Goal: Book appointment/travel/reservation

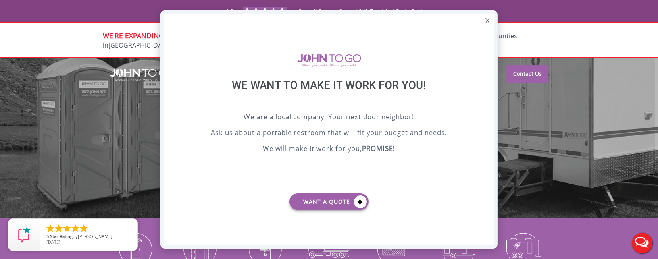
click at [494, 20] on div "X We want to make it work for you! We are a local company. Your next door neigh…" at bounding box center [328, 129] width 337 height 238
click at [480, 18] on div "X We want to make it work for you! We are a local company. Your next door neigh…" at bounding box center [328, 129] width 337 height 238
click at [489, 18] on div "X" at bounding box center [487, 20] width 12 height 13
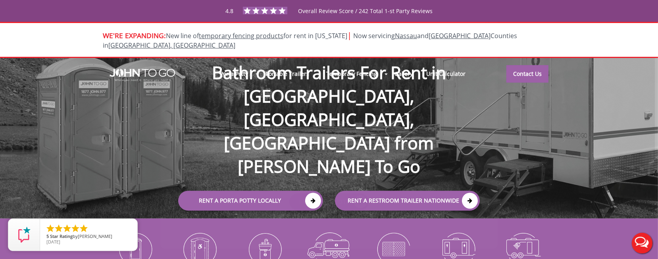
scroll to position [66, 0]
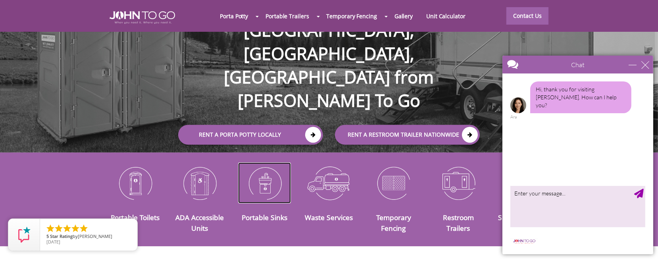
click at [262, 162] on img at bounding box center [264, 182] width 53 height 41
click at [644, 62] on div "close" at bounding box center [645, 64] width 8 height 8
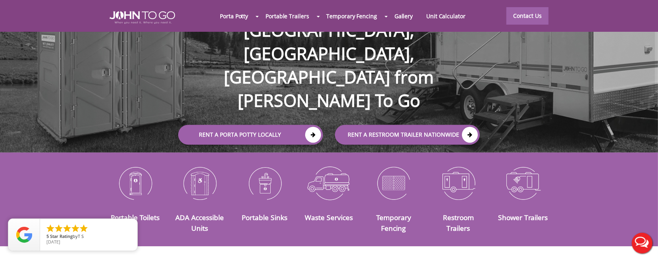
scroll to position [0, 0]
click at [270, 173] on img at bounding box center [264, 182] width 53 height 41
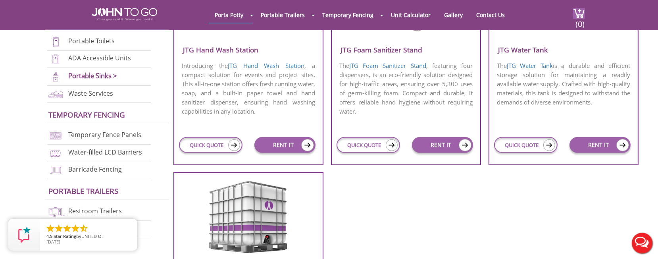
scroll to position [264, 0]
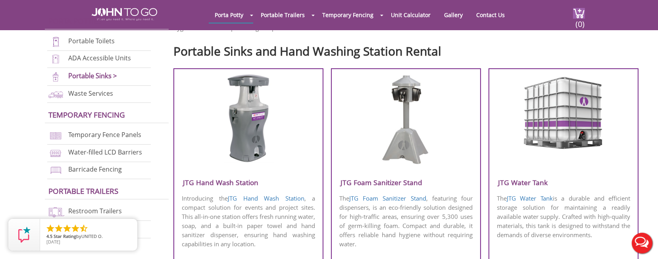
click at [271, 103] on img at bounding box center [248, 118] width 51 height 90
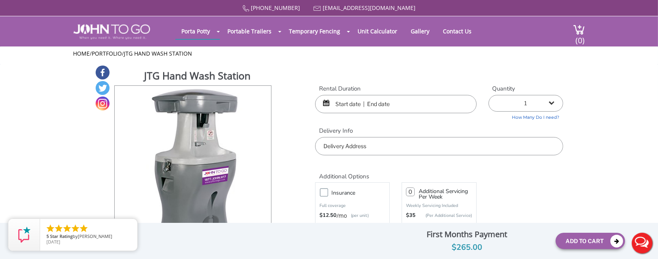
click at [380, 107] on input "text" at bounding box center [395, 104] width 161 height 18
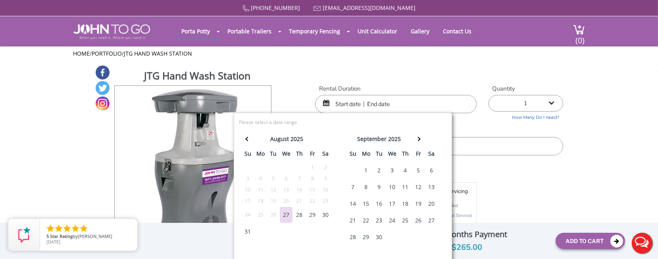
click at [250, 230] on div "31" at bounding box center [247, 231] width 13 height 16
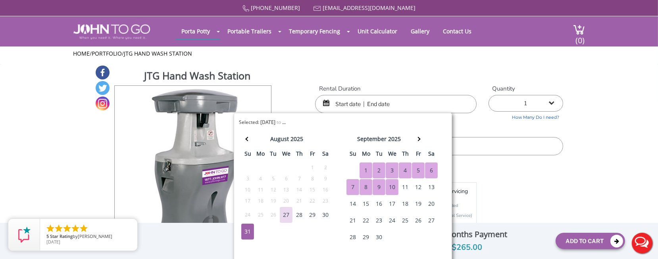
click at [391, 183] on div "10" at bounding box center [392, 187] width 13 height 16
type input "08/31/2025 to 09/10/2025"
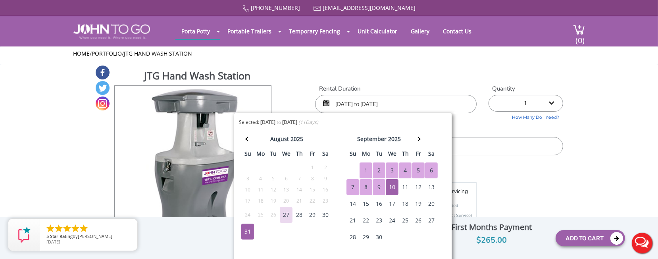
drag, startPoint x: 608, startPoint y: 169, endPoint x: 574, endPoint y: 165, distance: 34.7
